Goal: Task Accomplishment & Management: Complete application form

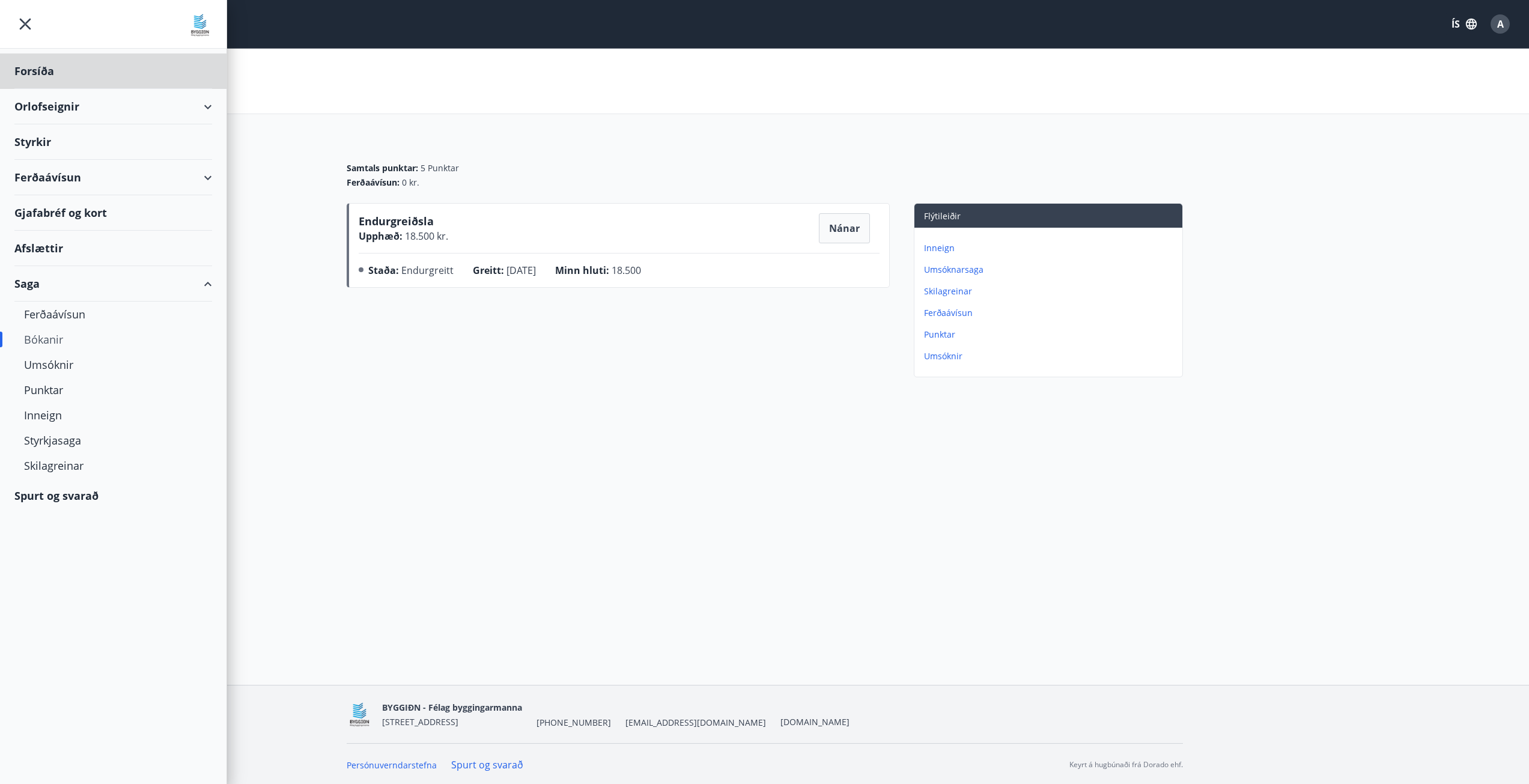
click at [49, 89] on div "Styrkir" at bounding box center [113, 71] width 198 height 35
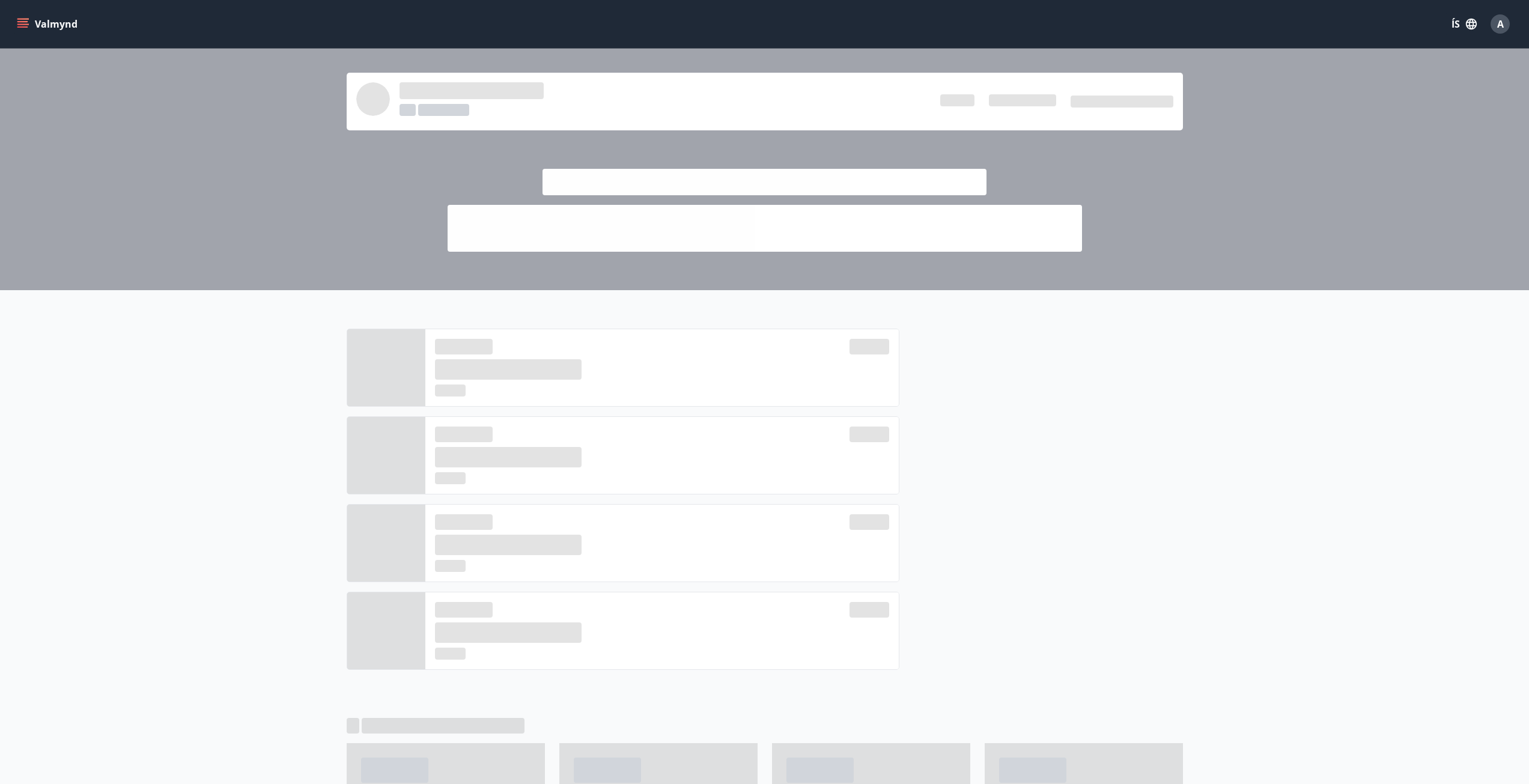
click at [39, 30] on button "Valmynd" at bounding box center [48, 24] width 68 height 21
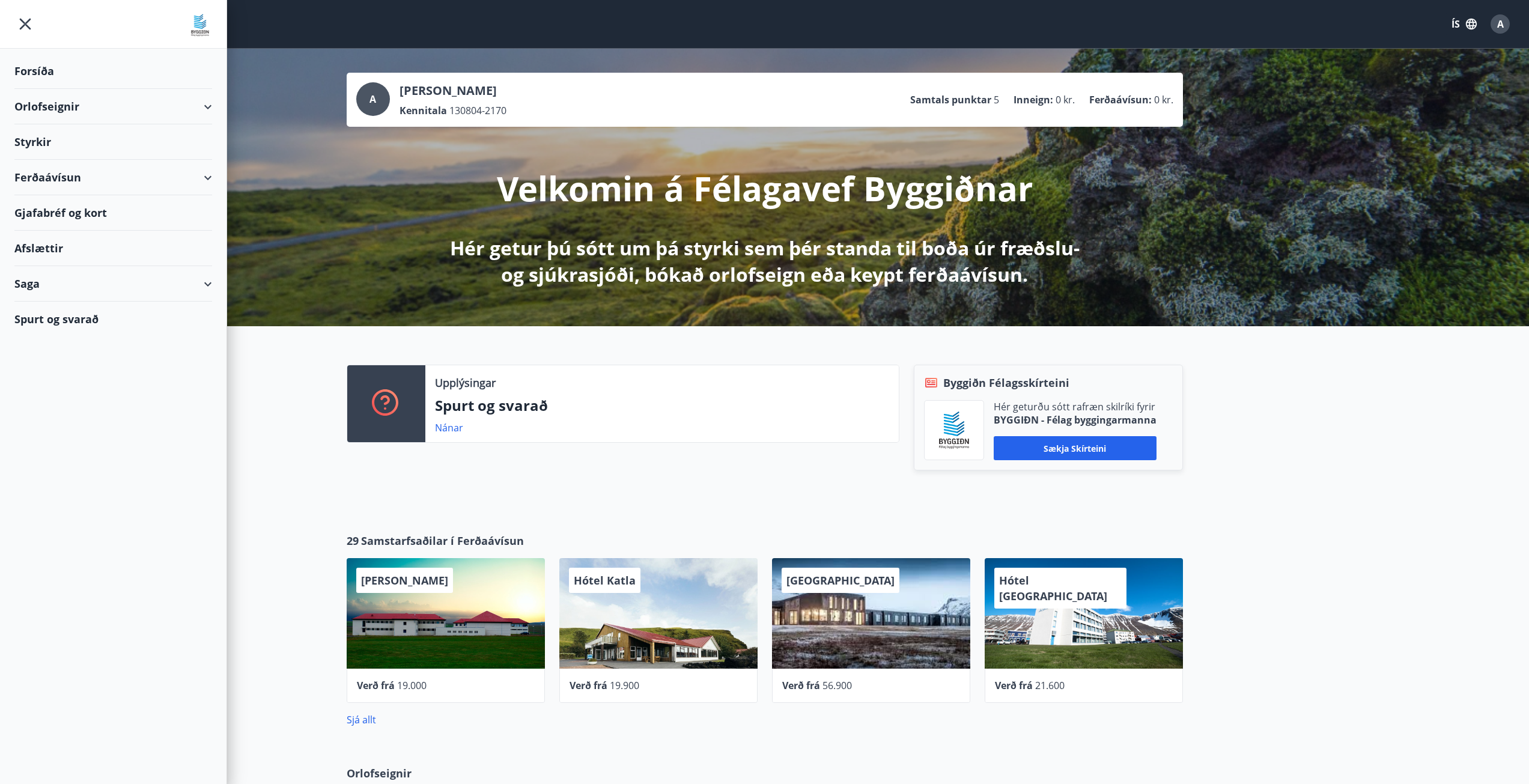
click at [35, 89] on div "Styrkir" at bounding box center [113, 71] width 198 height 35
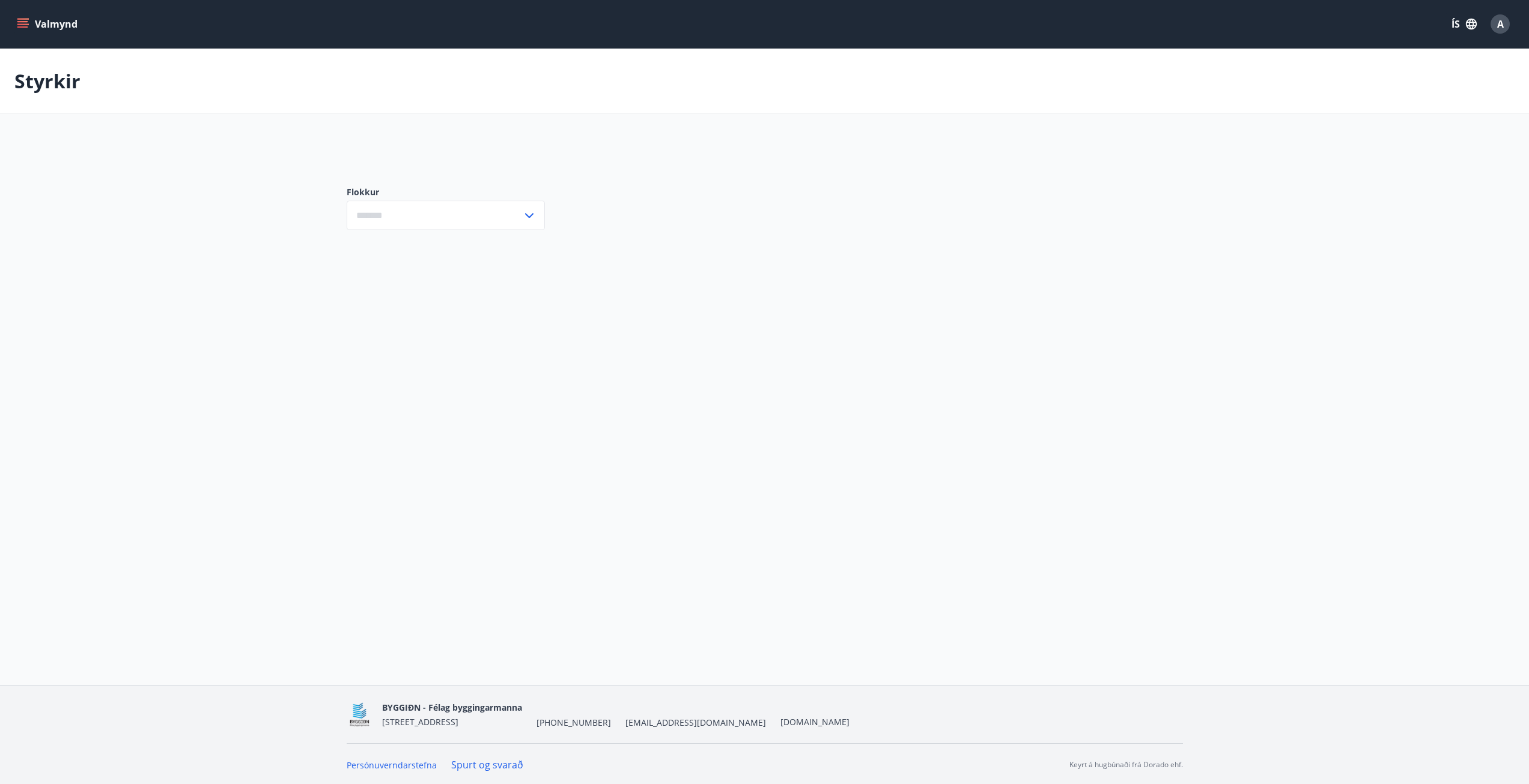
type input "***"
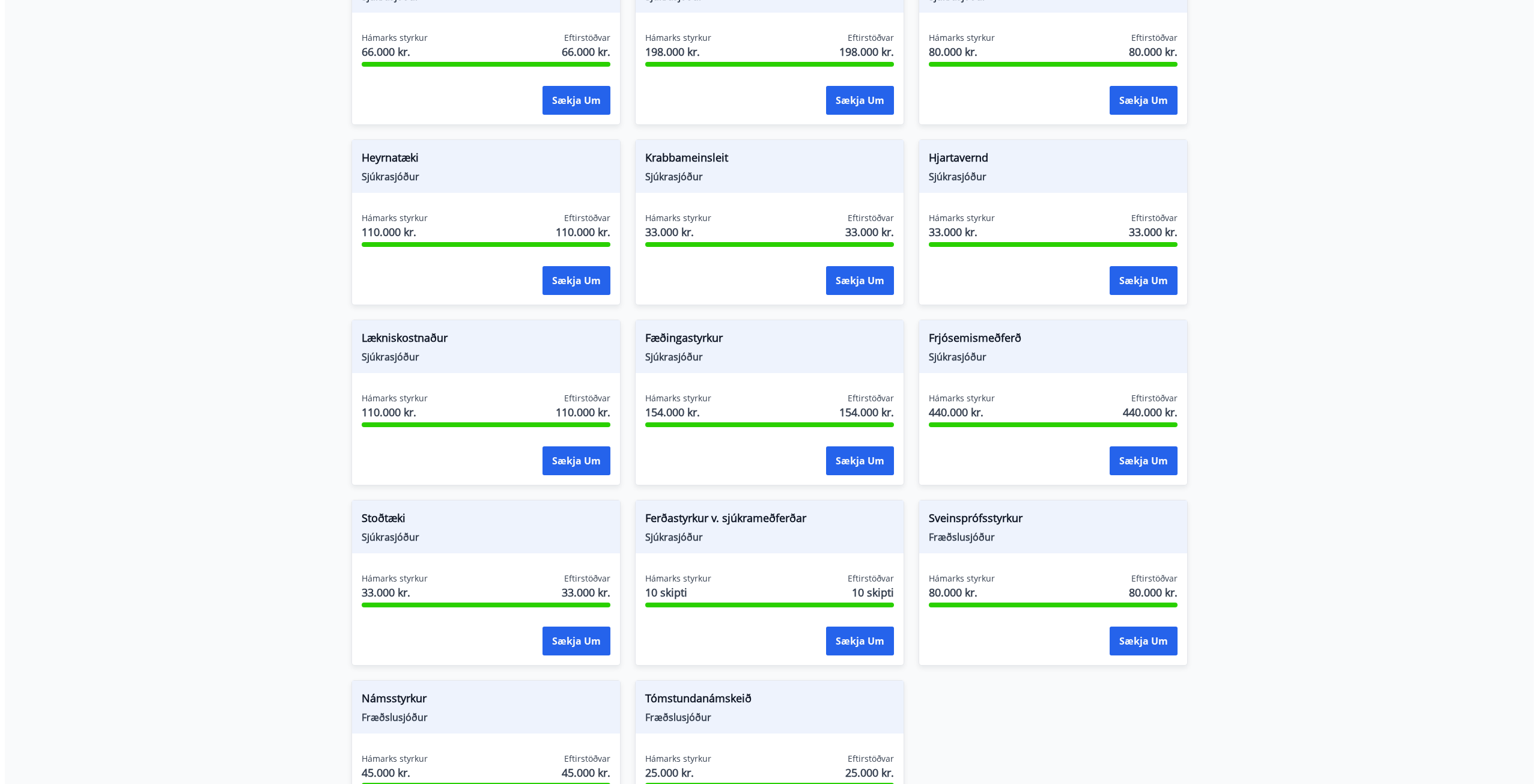
scroll to position [841, 0]
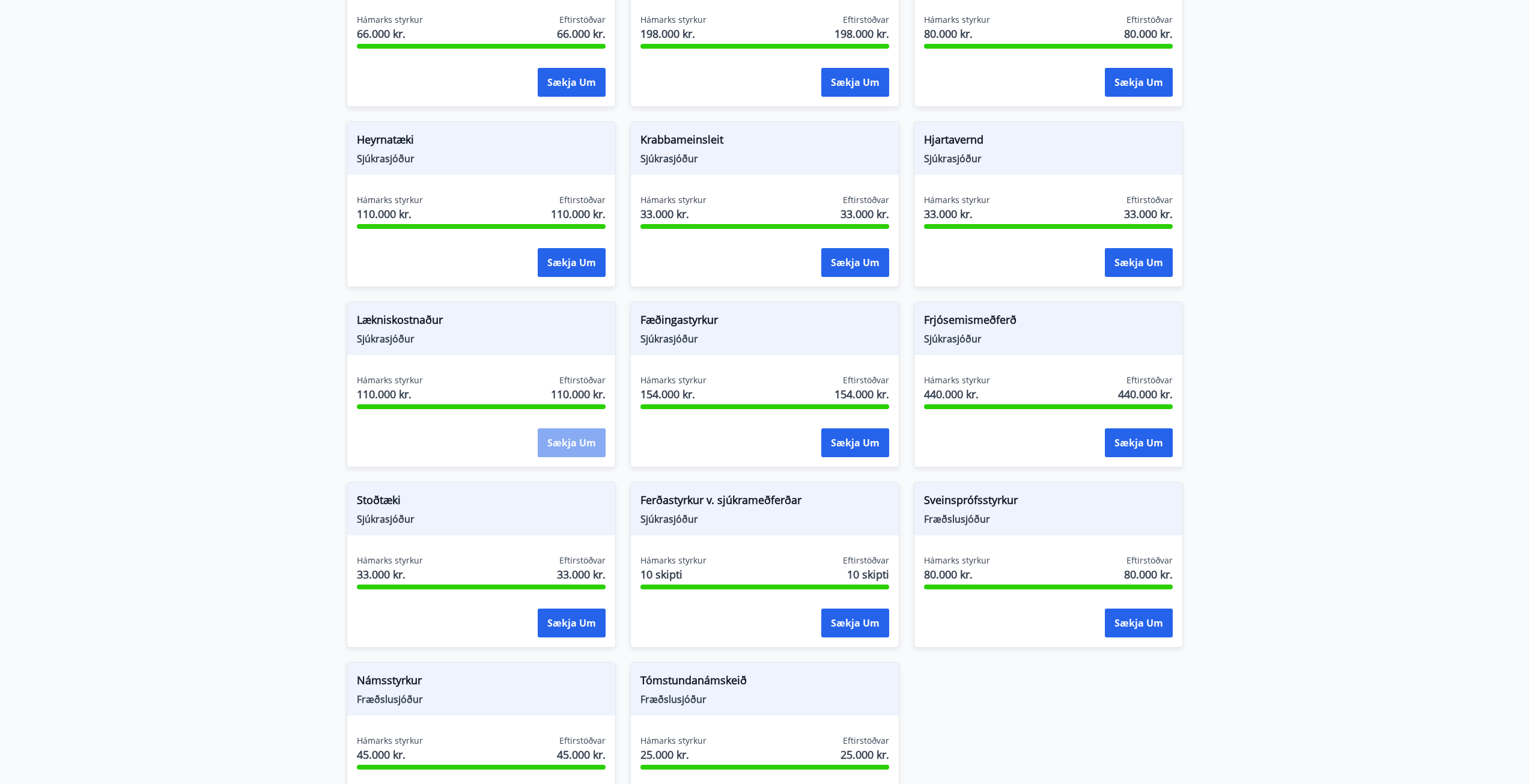
click at [585, 441] on button "Sækja um" at bounding box center [571, 442] width 68 height 29
